Goal: Communication & Community: Ask a question

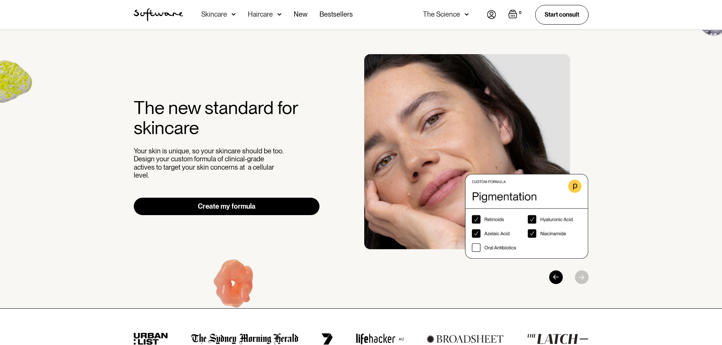
click at [491, 14] on img at bounding box center [491, 14] width 9 height 9
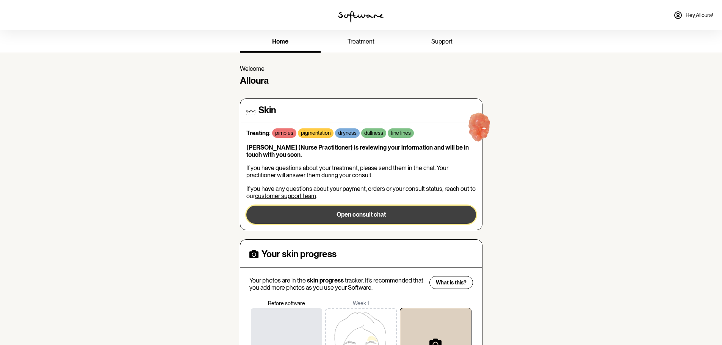
click at [364, 217] on button "Open consult chat" at bounding box center [361, 215] width 230 height 18
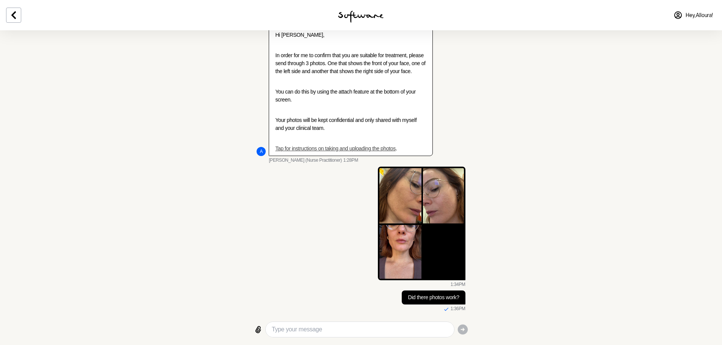
scroll to position [440, 0]
